Goal: Information Seeking & Learning: Compare options

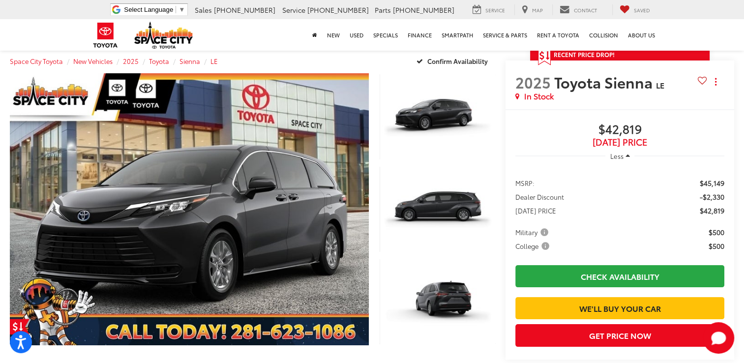
scroll to position [72, 0]
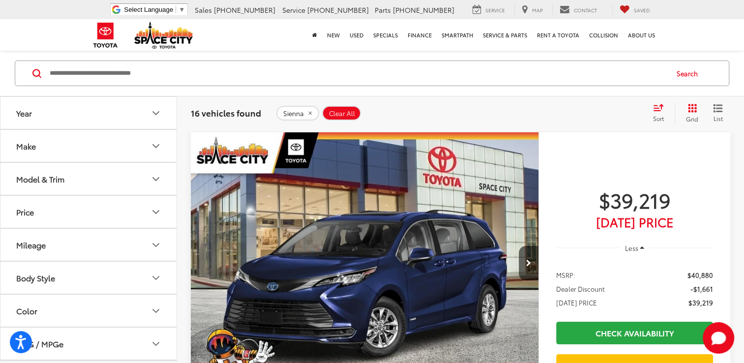
click at [70, 171] on button "Model & Trim" at bounding box center [88, 179] width 177 height 32
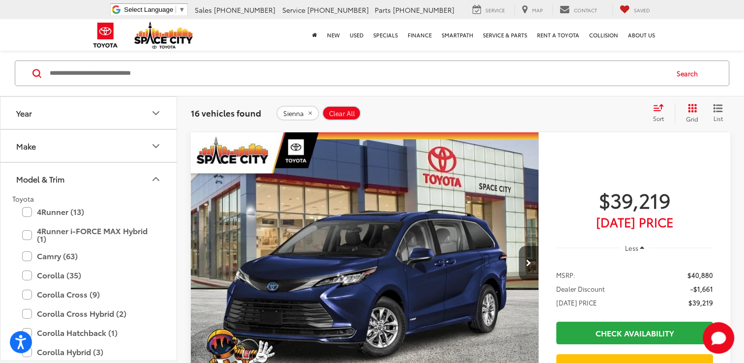
scroll to position [49, 0]
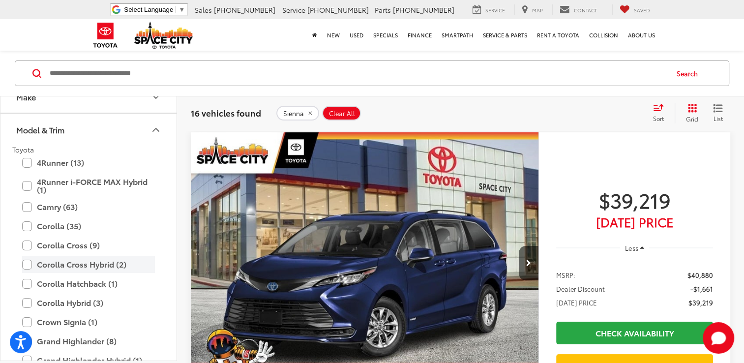
click at [27, 259] on label "Corolla Cross Hybrid (2)" at bounding box center [88, 264] width 133 height 17
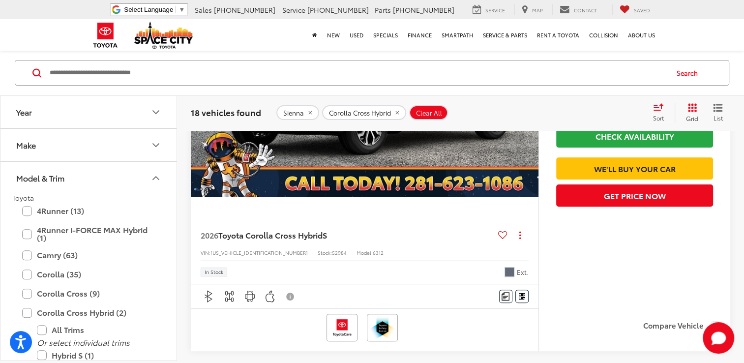
click at [403, 157] on img "2026 Toyota Corolla Cross Hybrid Hybrid S 0" at bounding box center [364, 67] width 349 height 262
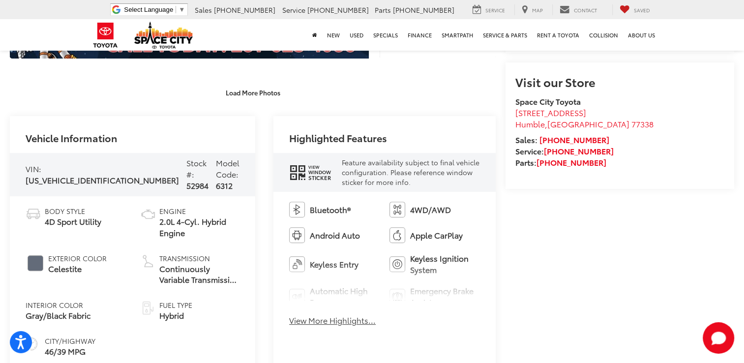
scroll to position [443, 0]
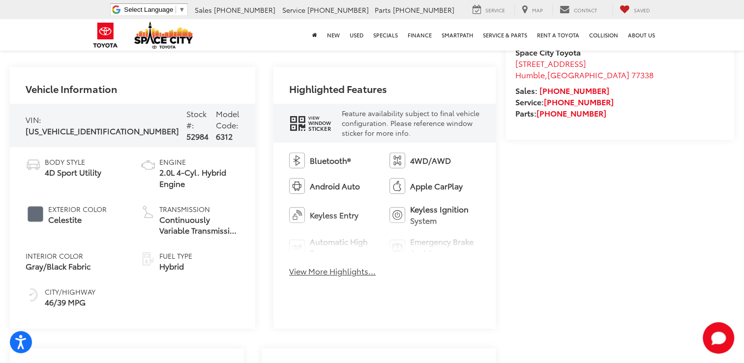
click at [345, 270] on button "View More Highlights..." at bounding box center [332, 271] width 87 height 11
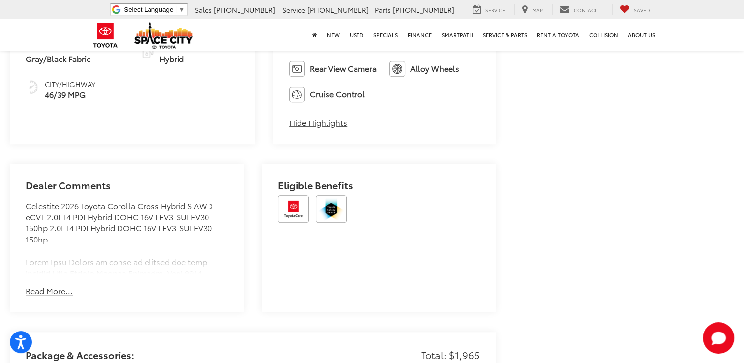
scroll to position [688, 0]
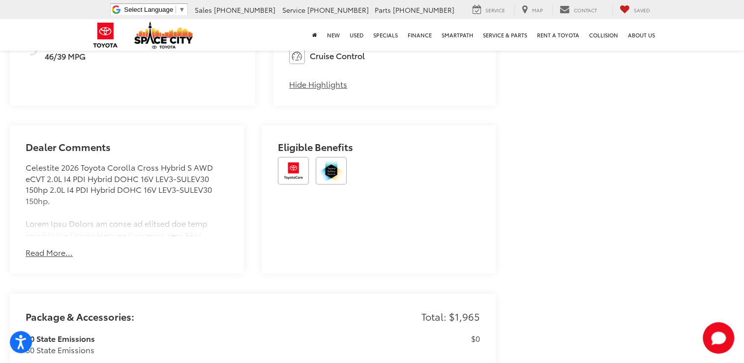
click at [59, 251] on button "Read More..." at bounding box center [49, 252] width 47 height 11
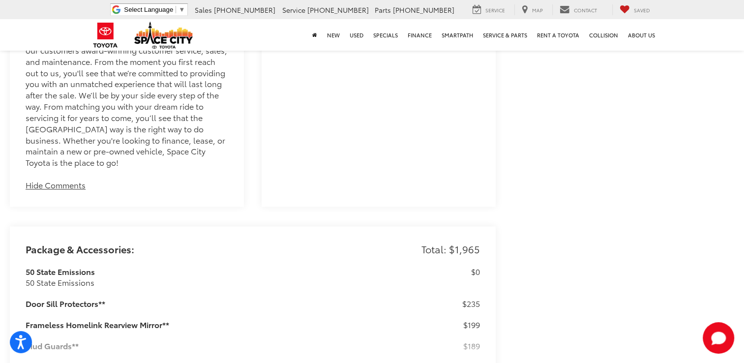
scroll to position [1377, 0]
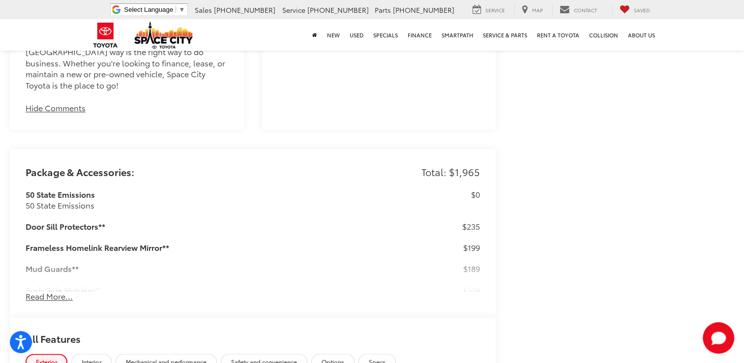
click at [39, 291] on button "Read More..." at bounding box center [49, 296] width 47 height 11
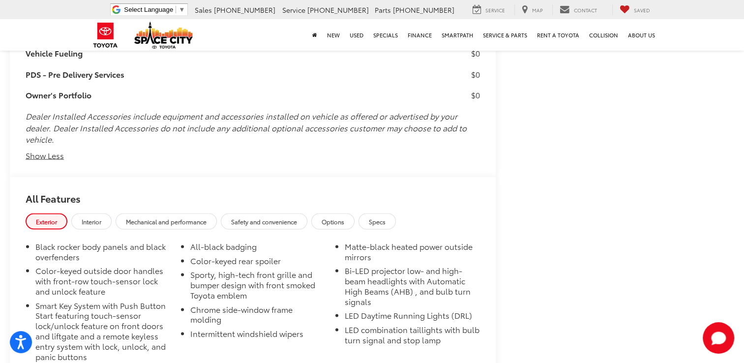
scroll to position [1936, 0]
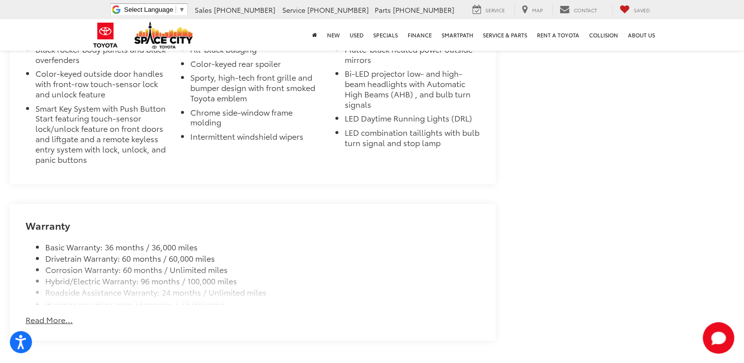
click at [51, 314] on button "Read More..." at bounding box center [49, 319] width 47 height 11
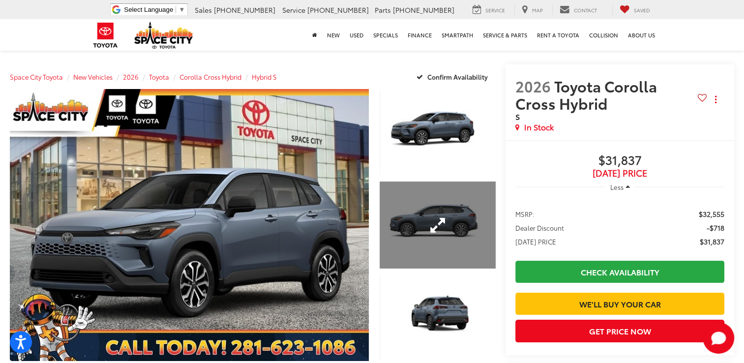
scroll to position [33, 0]
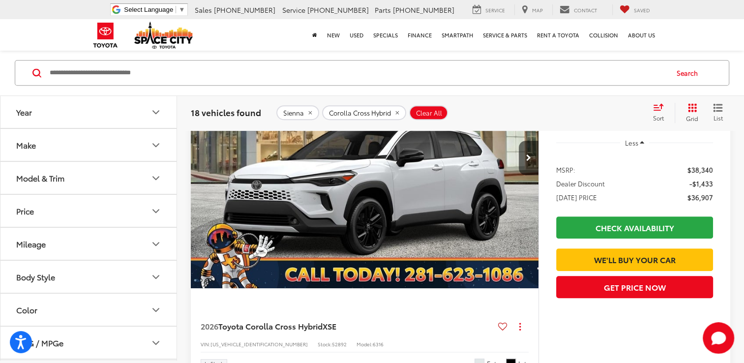
scroll to position [564, 0]
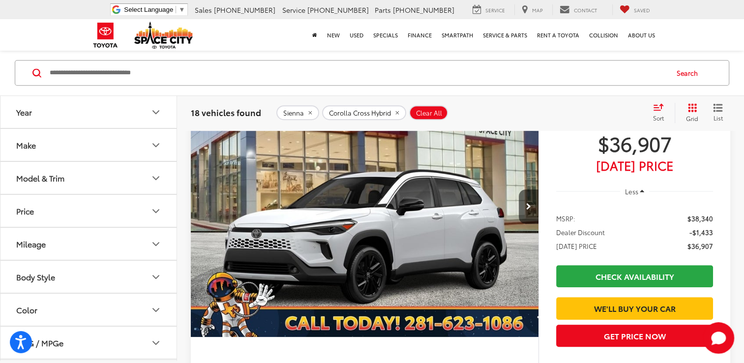
click at [445, 213] on img "2026 Toyota Corolla Cross Hybrid Hybrid XSE 0" at bounding box center [364, 207] width 349 height 262
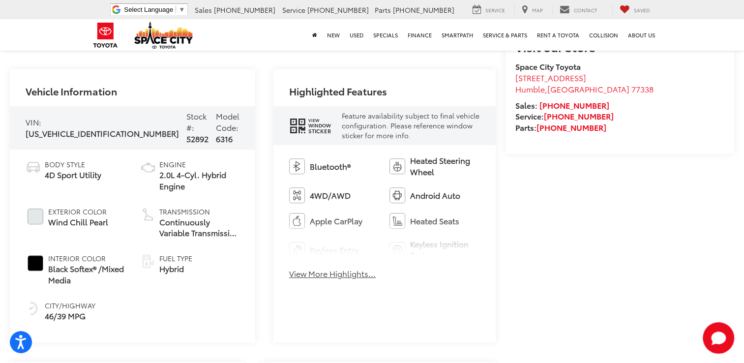
scroll to position [443, 0]
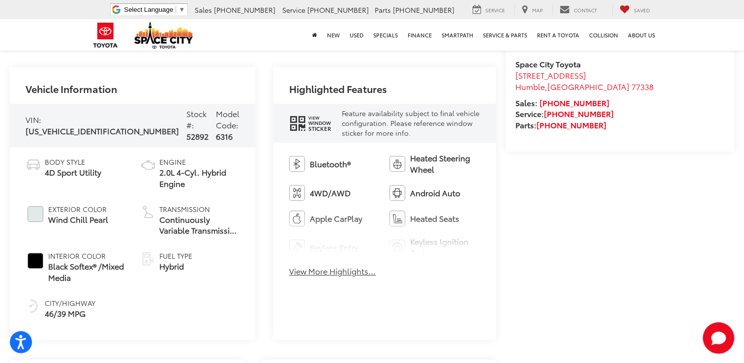
click at [356, 275] on button "View More Highlights..." at bounding box center [332, 271] width 87 height 11
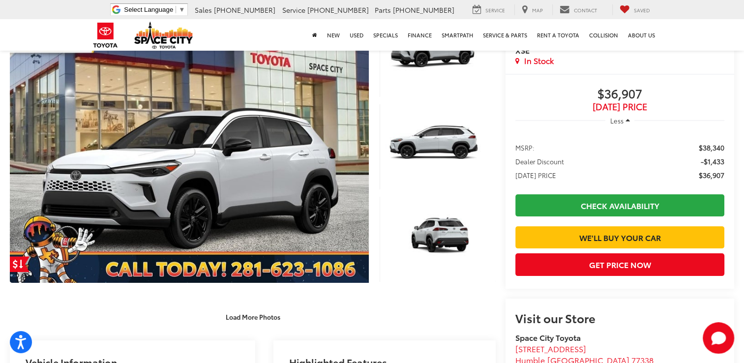
scroll to position [98, 0]
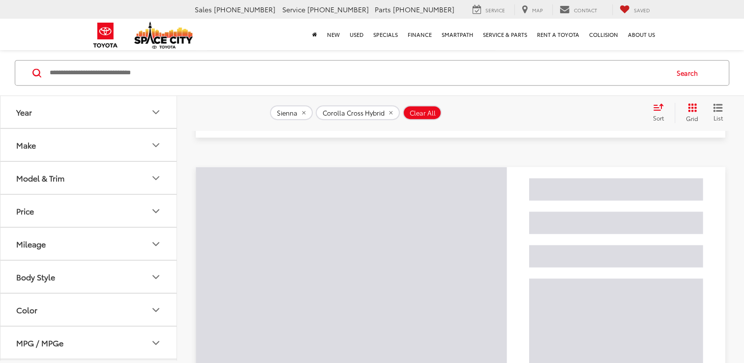
scroll to position [241, 0]
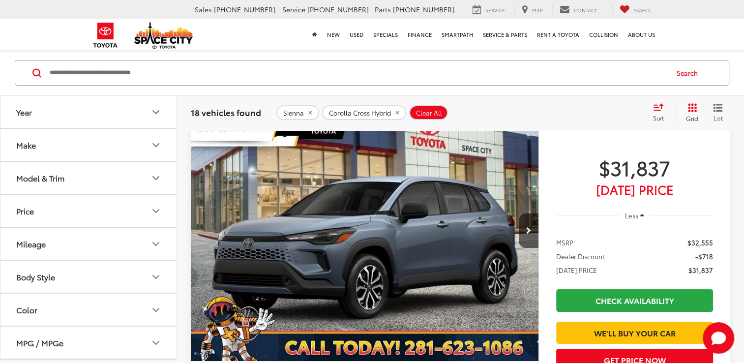
click at [109, 182] on button "Model & Trim" at bounding box center [88, 178] width 177 height 32
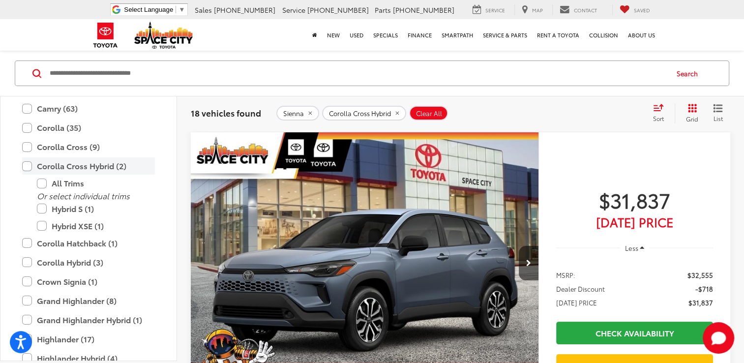
scroll to position [0, 0]
click at [27, 164] on label "Corolla Cross Hybrid (2)" at bounding box center [88, 165] width 133 height 17
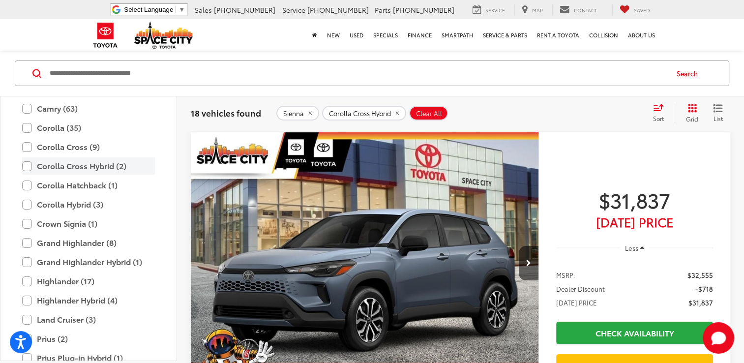
scroll to position [73, 0]
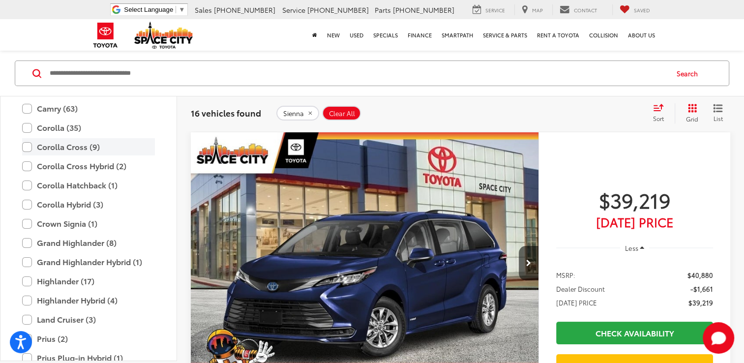
click at [26, 146] on label "Corolla Cross (9)" at bounding box center [88, 146] width 133 height 17
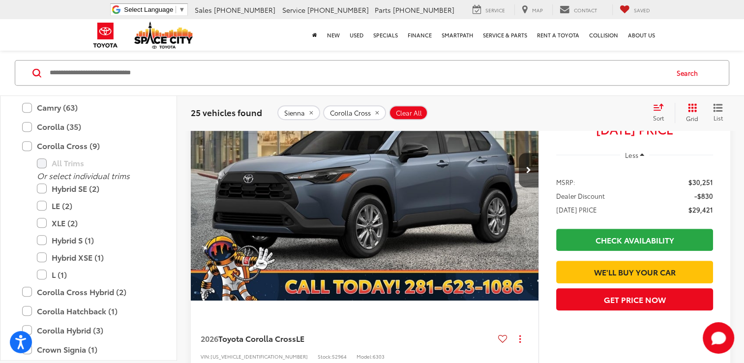
scroll to position [614, 0]
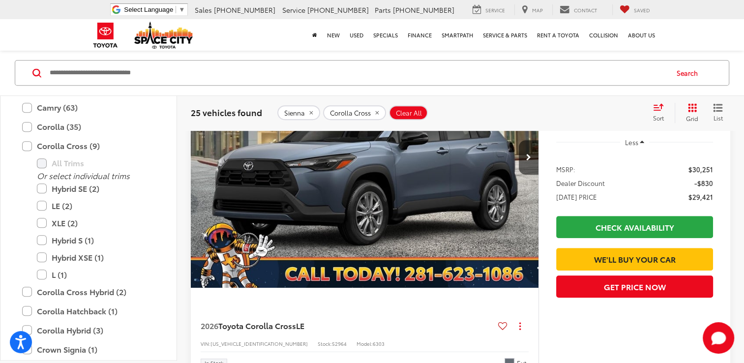
drag, startPoint x: 26, startPoint y: 142, endPoint x: 22, endPoint y: 229, distance: 86.6
click at [26, 142] on label "Corolla Cross (9)" at bounding box center [88, 145] width 133 height 17
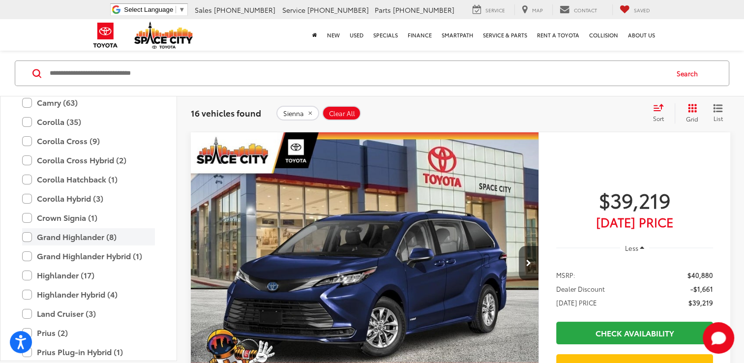
scroll to position [191, 0]
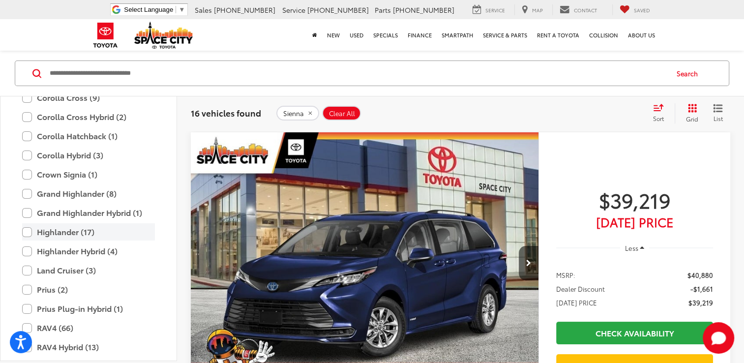
click at [26, 233] on label "Highlander (17)" at bounding box center [88, 231] width 133 height 17
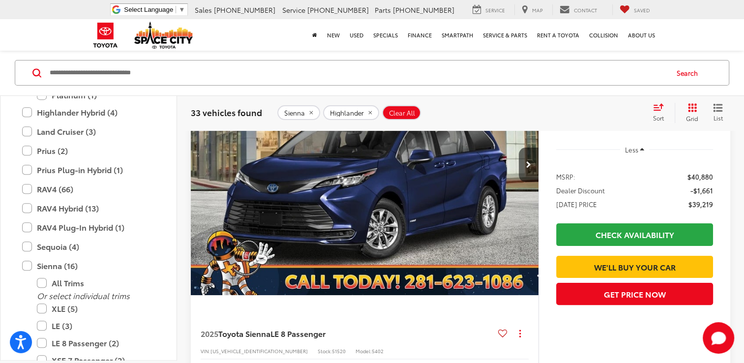
scroll to position [440, 0]
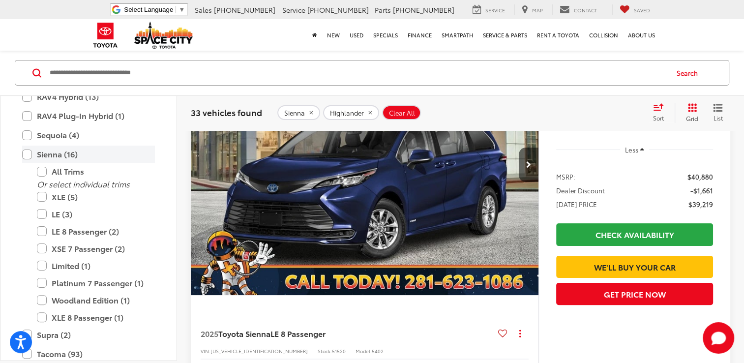
click at [28, 156] on label "Sienna (16)" at bounding box center [88, 154] width 133 height 17
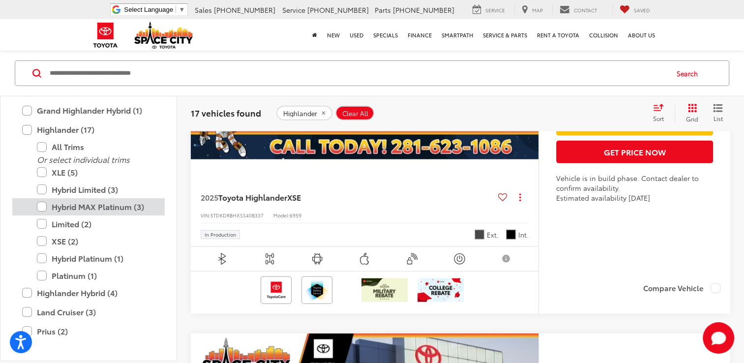
scroll to position [194, 0]
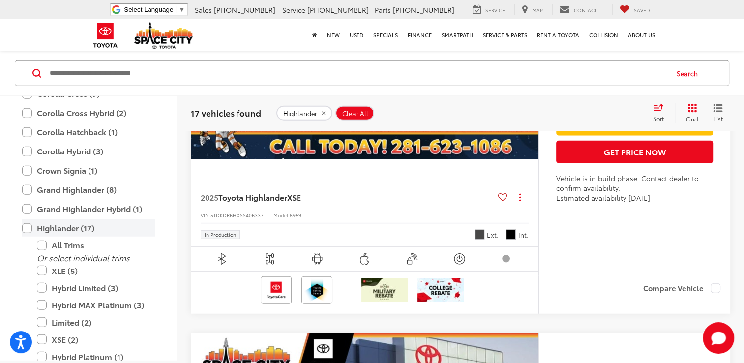
click at [26, 225] on label "Highlander (17)" at bounding box center [88, 227] width 133 height 17
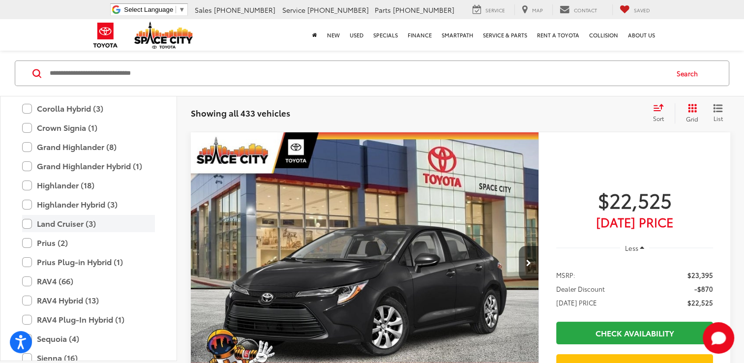
scroll to position [243, 0]
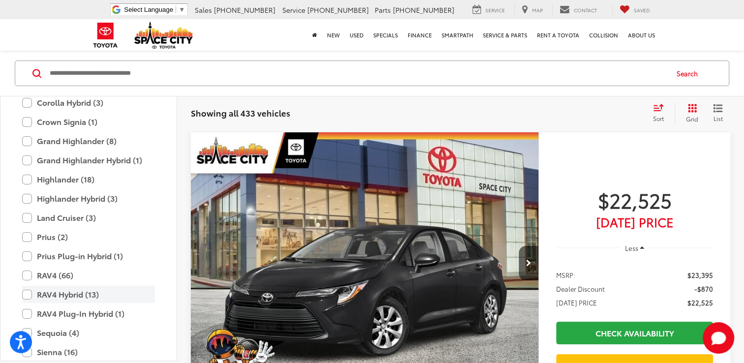
click at [26, 292] on label "RAV4 Hybrid (13)" at bounding box center [88, 294] width 133 height 17
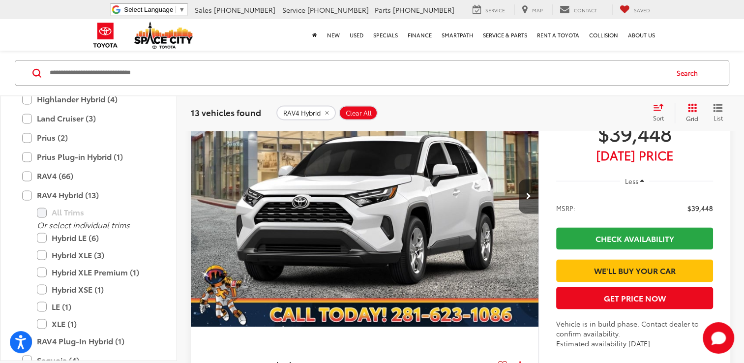
scroll to position [5187, 0]
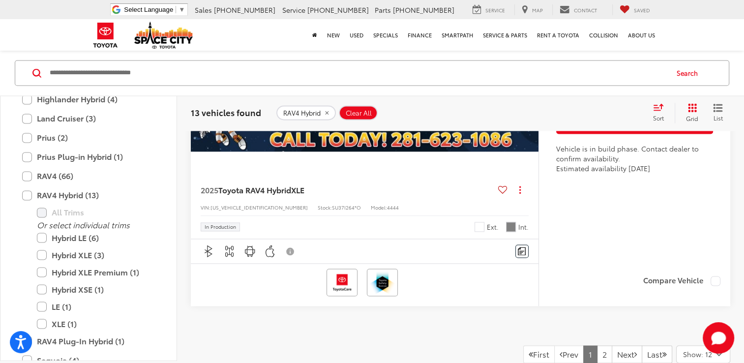
click at [22, 193] on div "RAV4 Hybrid (13) All Trims Or select individual trims Hybrid LE (6) Hybrid XLE …" at bounding box center [88, 259] width 152 height 146
click at [28, 192] on label "RAV4 Hybrid (13)" at bounding box center [88, 194] width 133 height 17
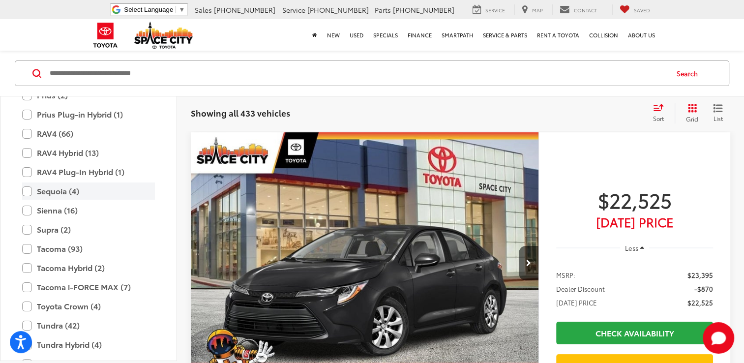
scroll to position [391, 0]
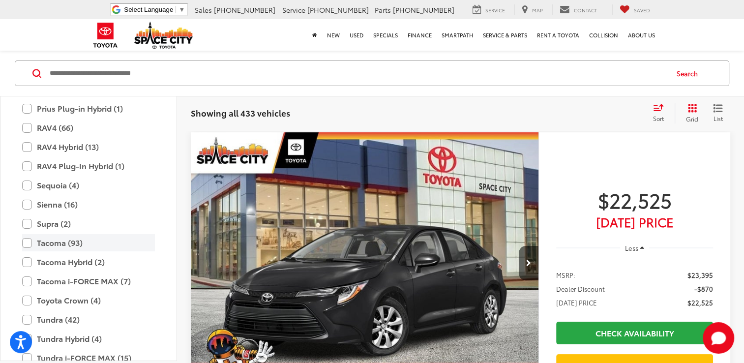
click at [28, 241] on label "Tacoma (93)" at bounding box center [88, 242] width 133 height 17
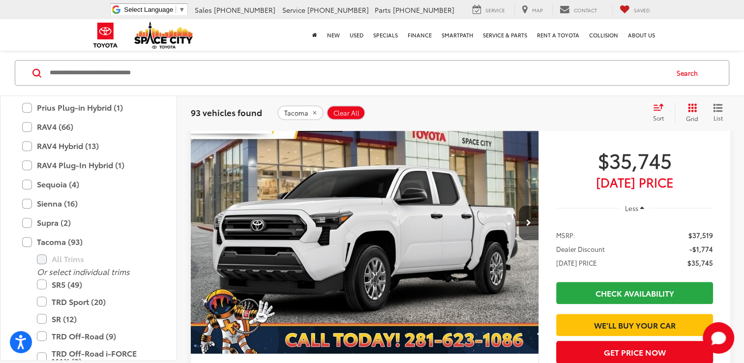
scroll to position [958, 0]
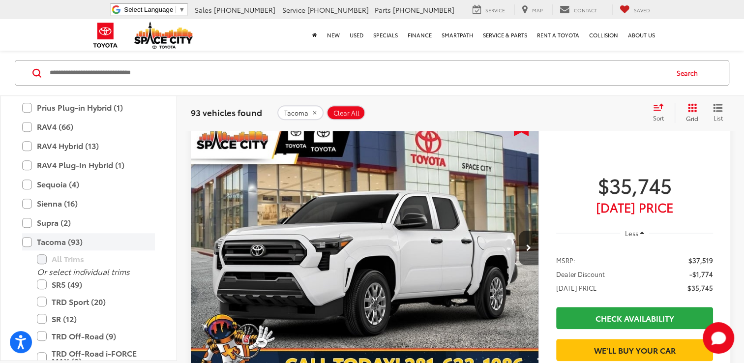
click at [28, 239] on label "Tacoma (93)" at bounding box center [88, 241] width 133 height 17
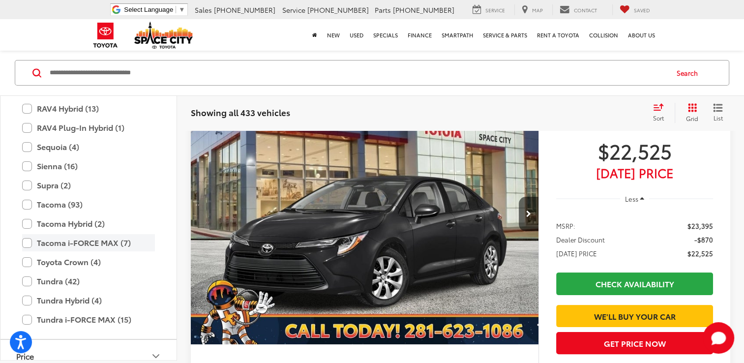
scroll to position [391, 0]
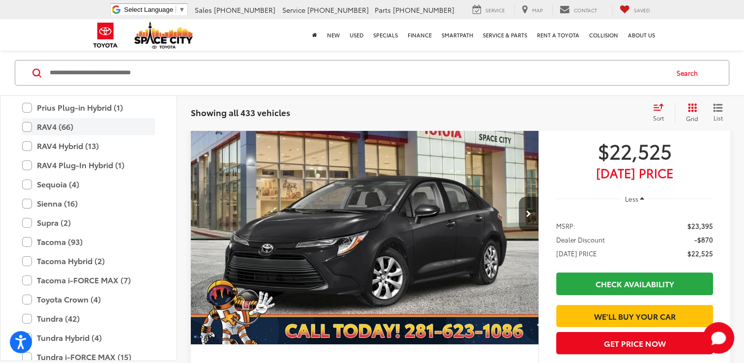
click at [28, 124] on label "RAV4 (66)" at bounding box center [88, 126] width 133 height 17
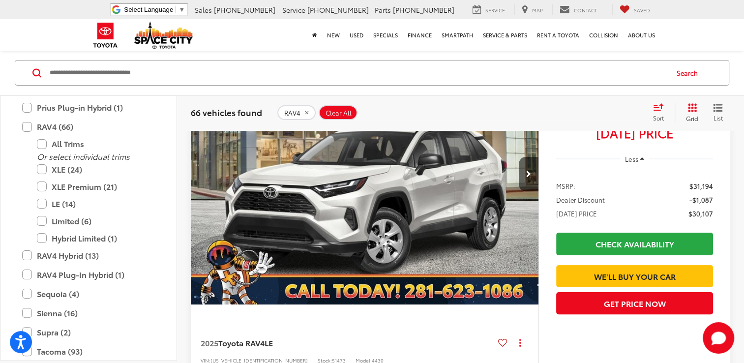
scroll to position [171, 0]
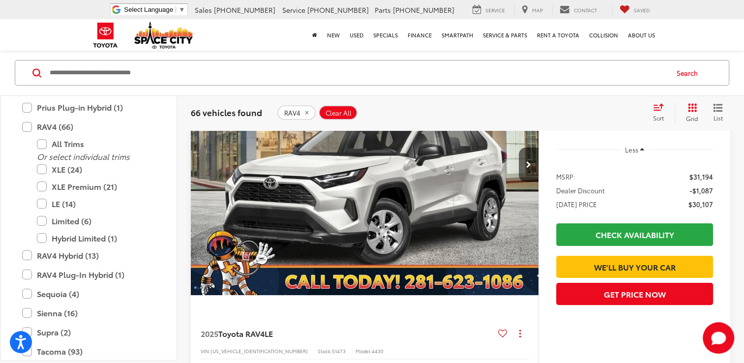
click at [450, 237] on img "2025 Toyota RAV4 LE 0" at bounding box center [364, 165] width 349 height 262
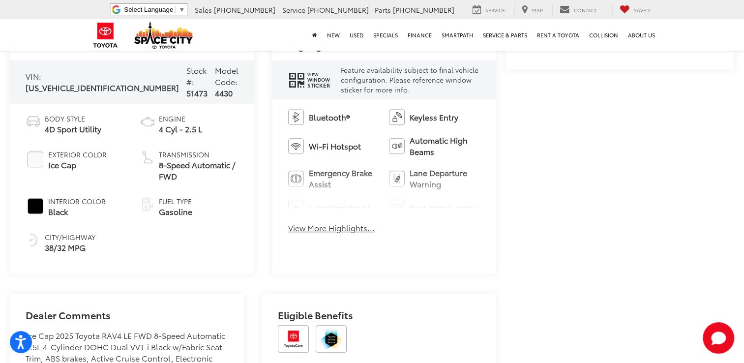
scroll to position [492, 0]
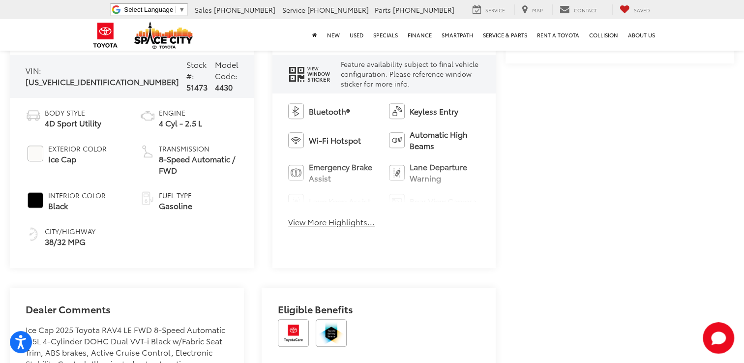
click at [346, 221] on button "View More Highlights..." at bounding box center [331, 221] width 87 height 11
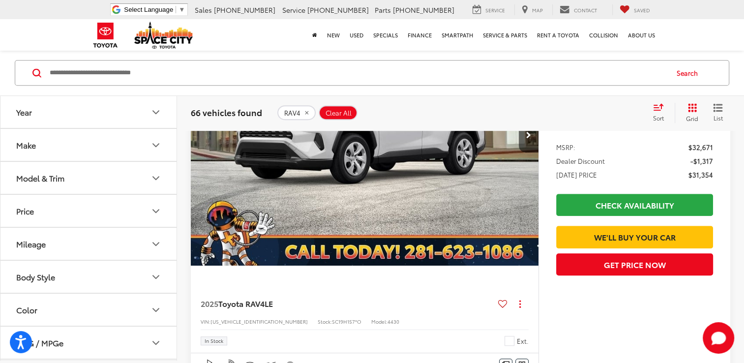
scroll to position [614, 0]
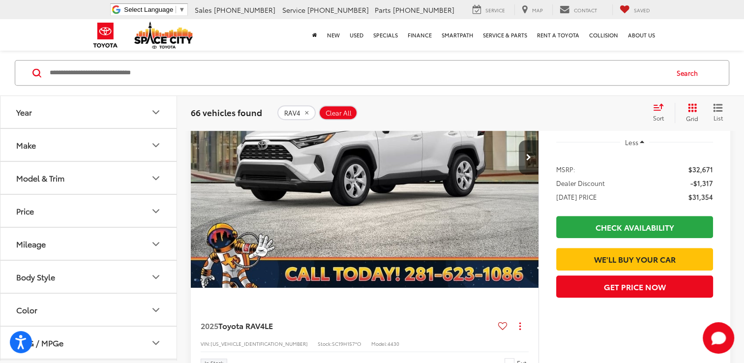
click at [456, 158] on img "2025 Toyota RAV4 LE 0" at bounding box center [364, 158] width 349 height 262
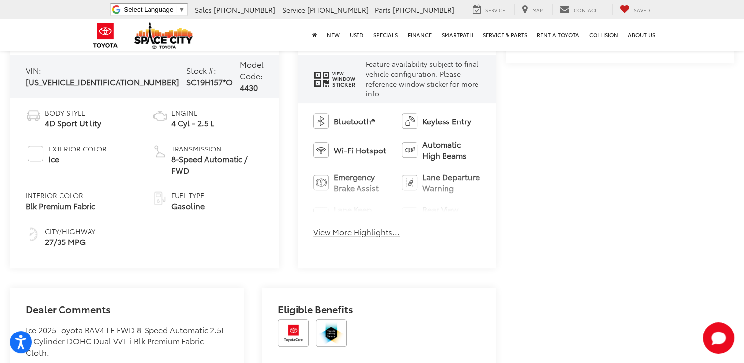
click at [327, 226] on button "View More Highlights..." at bounding box center [356, 231] width 87 height 11
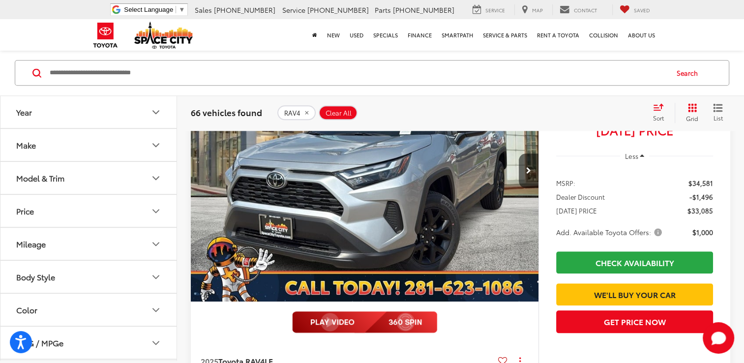
scroll to position [958, 0]
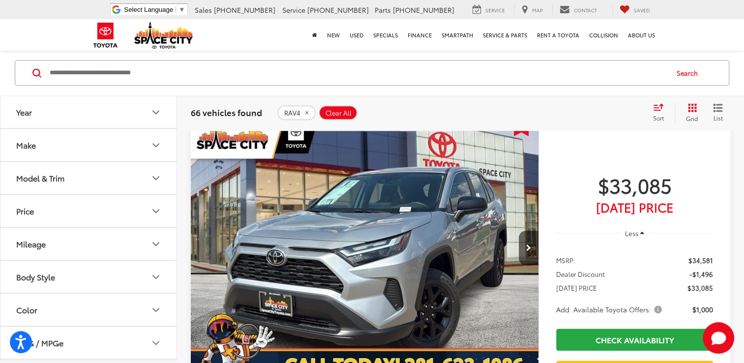
click at [393, 207] on img "2025 Toyota RAV4 LE 0" at bounding box center [364, 249] width 349 height 262
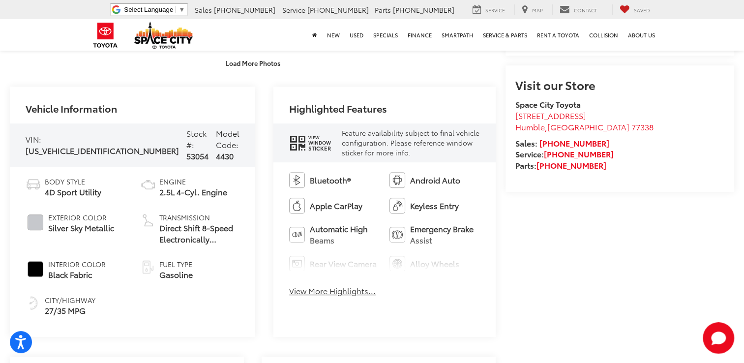
click at [330, 294] on button "View More Highlights..." at bounding box center [332, 290] width 87 height 11
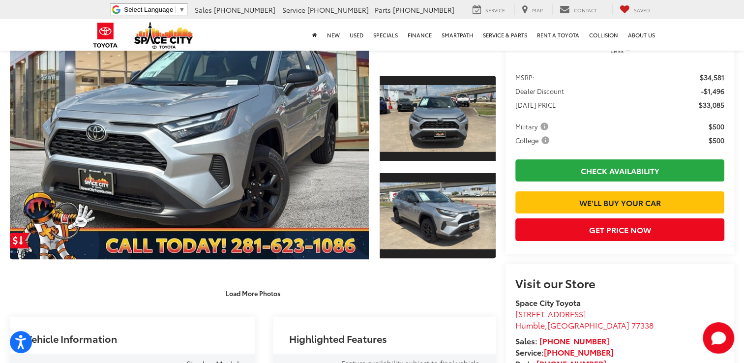
scroll to position [197, 0]
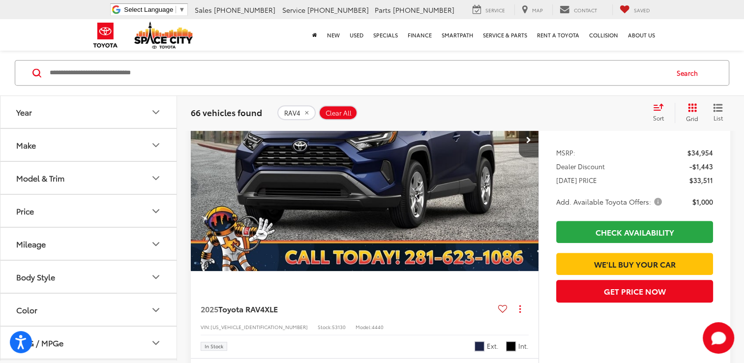
scroll to position [4105, 0]
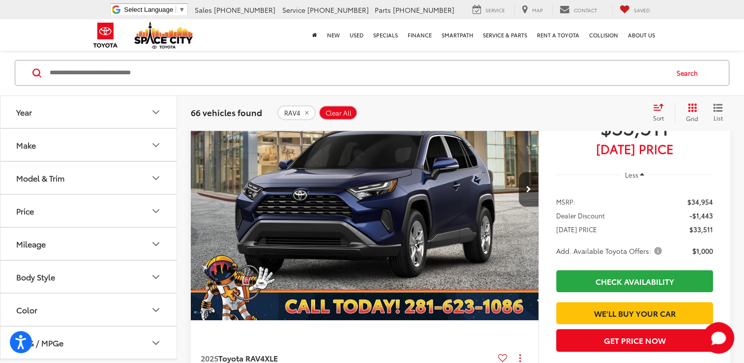
click at [338, 228] on img "2025 Toyota RAV4 XLE 0" at bounding box center [364, 190] width 349 height 262
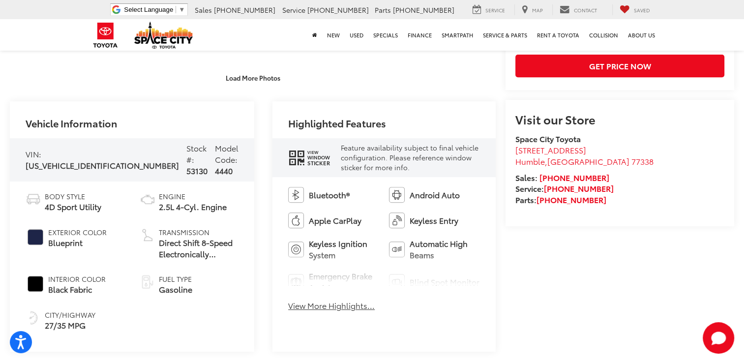
scroll to position [443, 0]
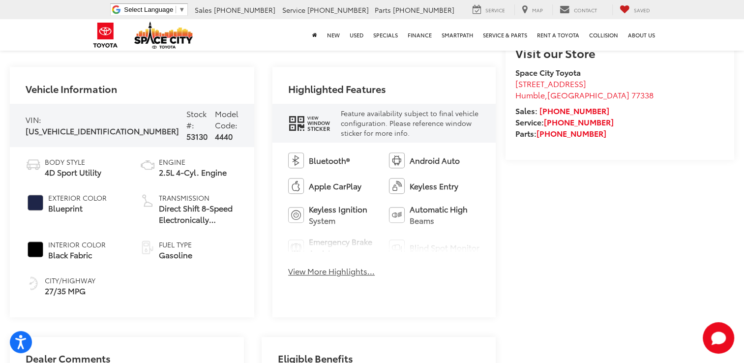
click at [323, 272] on button "View More Highlights..." at bounding box center [331, 271] width 87 height 11
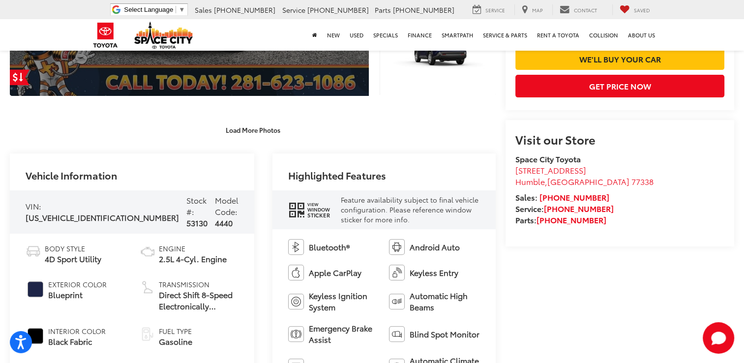
scroll to position [393, 0]
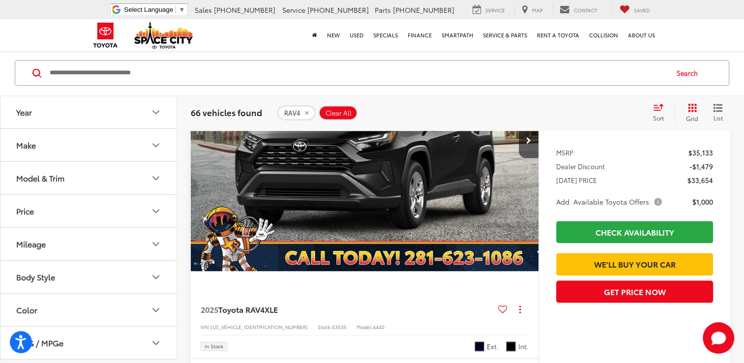
scroll to position [4962, 0]
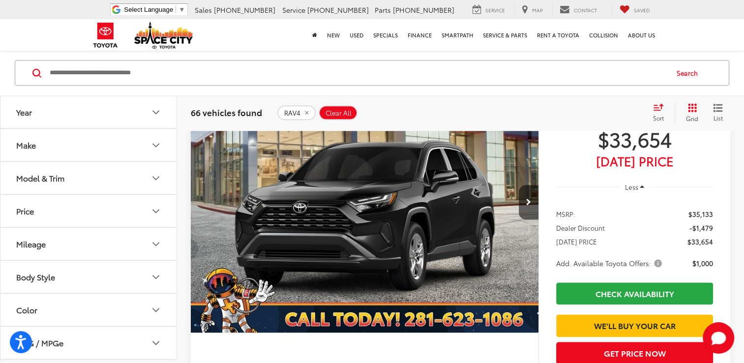
click at [336, 227] on img "2025 Toyota RAV4 XLE 0" at bounding box center [364, 202] width 349 height 262
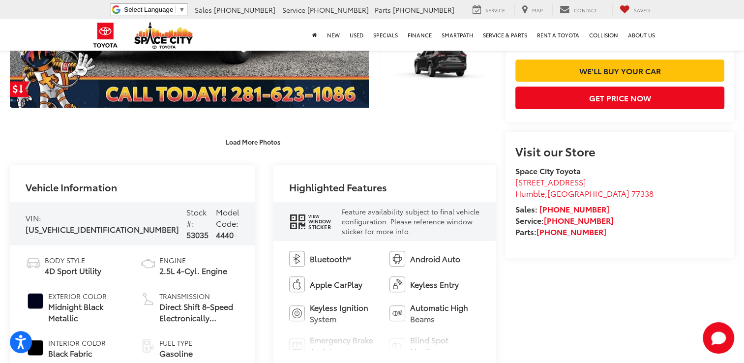
scroll to position [393, 0]
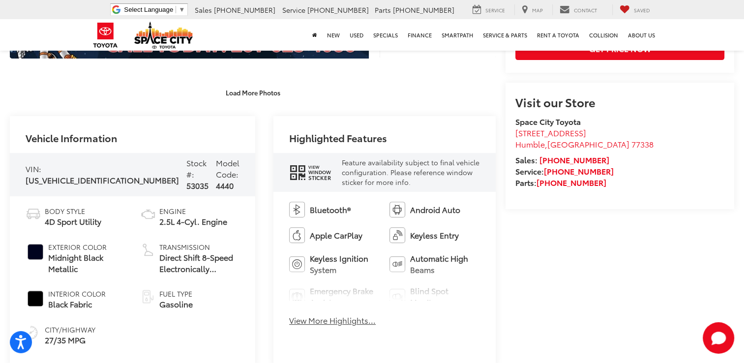
click at [327, 319] on button "View More Highlights..." at bounding box center [332, 320] width 87 height 11
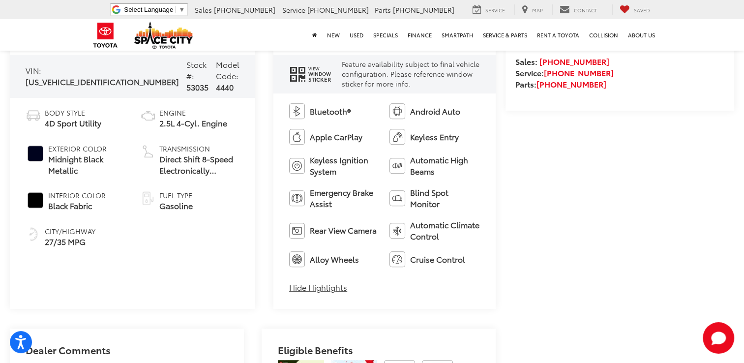
scroll to position [836, 0]
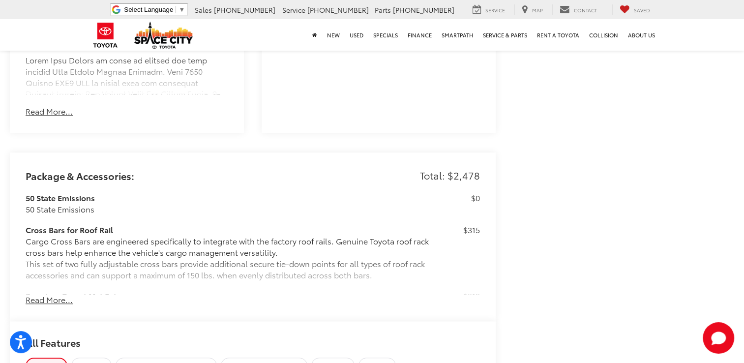
click at [50, 299] on button "Read More..." at bounding box center [49, 299] width 47 height 11
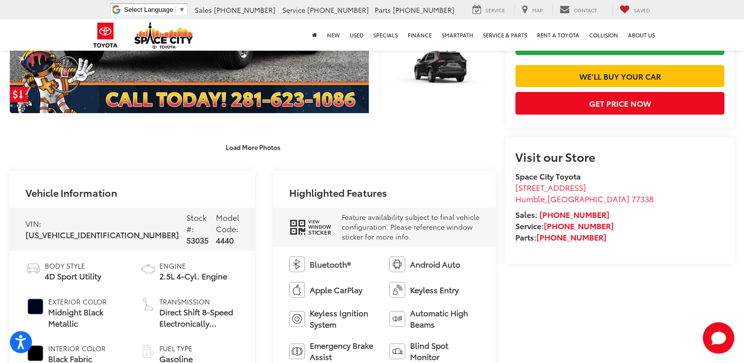
scroll to position [93, 0]
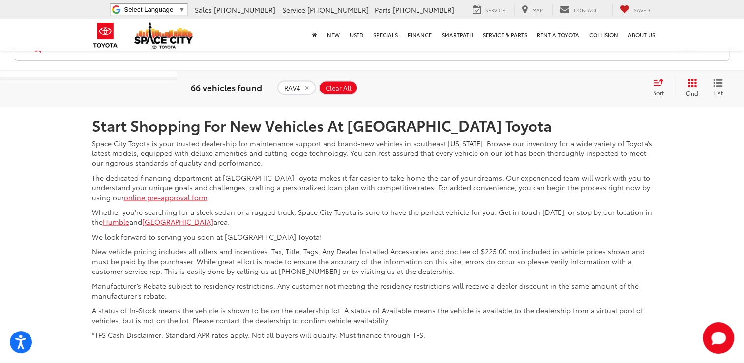
scroll to position [5302, 0]
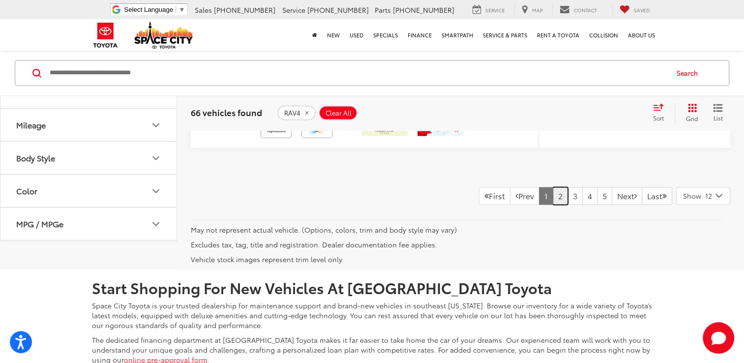
click at [553, 193] on link "2" at bounding box center [560, 196] width 15 height 18
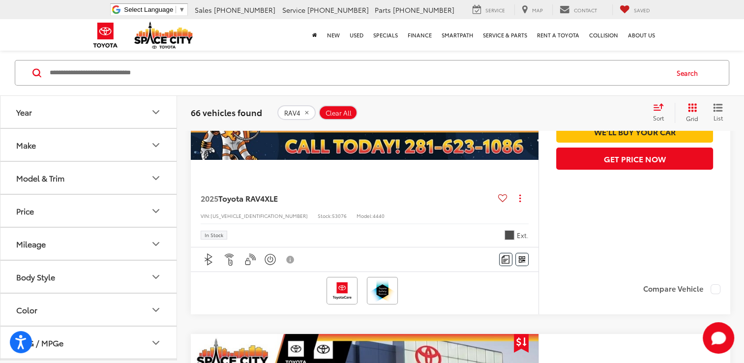
scroll to position [3613, 0]
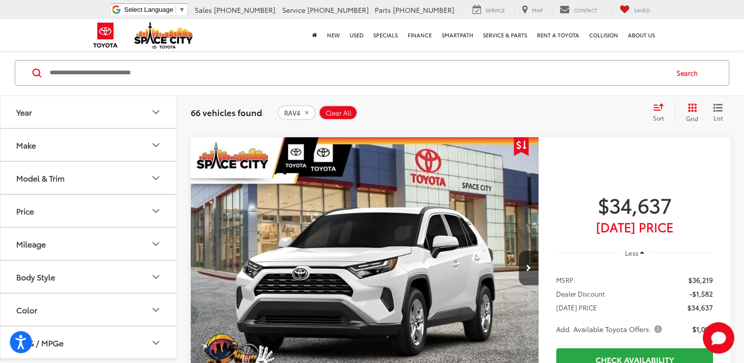
click at [466, 274] on img "2025 Toyota RAV4 XLE 0" at bounding box center [364, 268] width 349 height 262
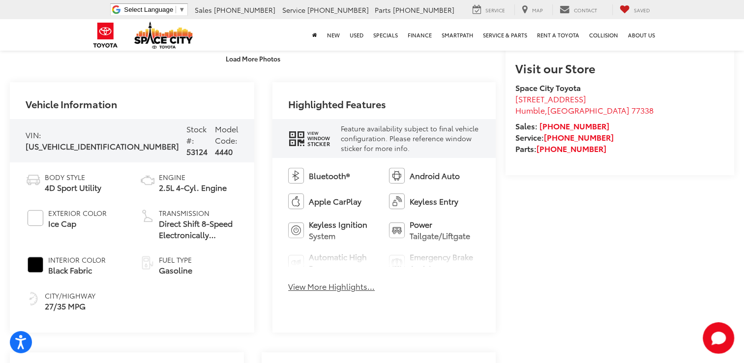
scroll to position [430, 0]
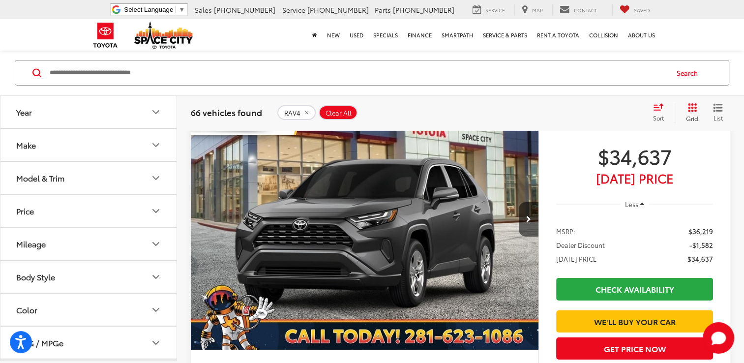
scroll to position [3220, 0]
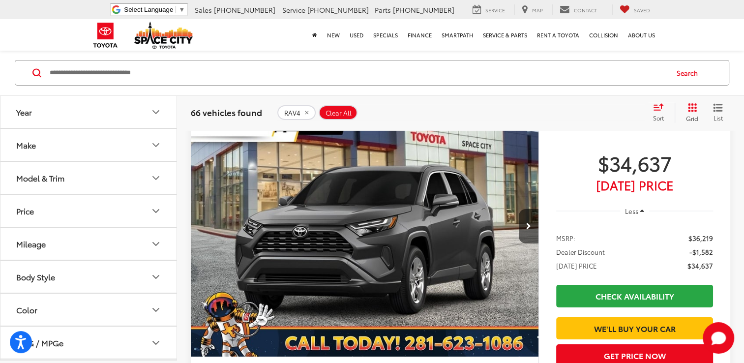
click at [322, 228] on img "2025 Toyota RAV4 XLE 0" at bounding box center [364, 226] width 349 height 262
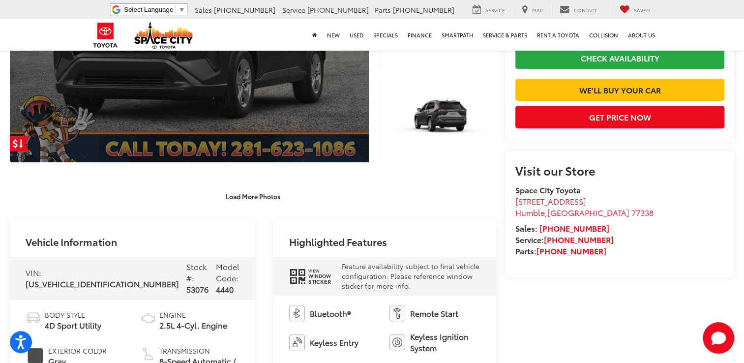
scroll to position [142, 0]
